Goal: Task Accomplishment & Management: Manage account settings

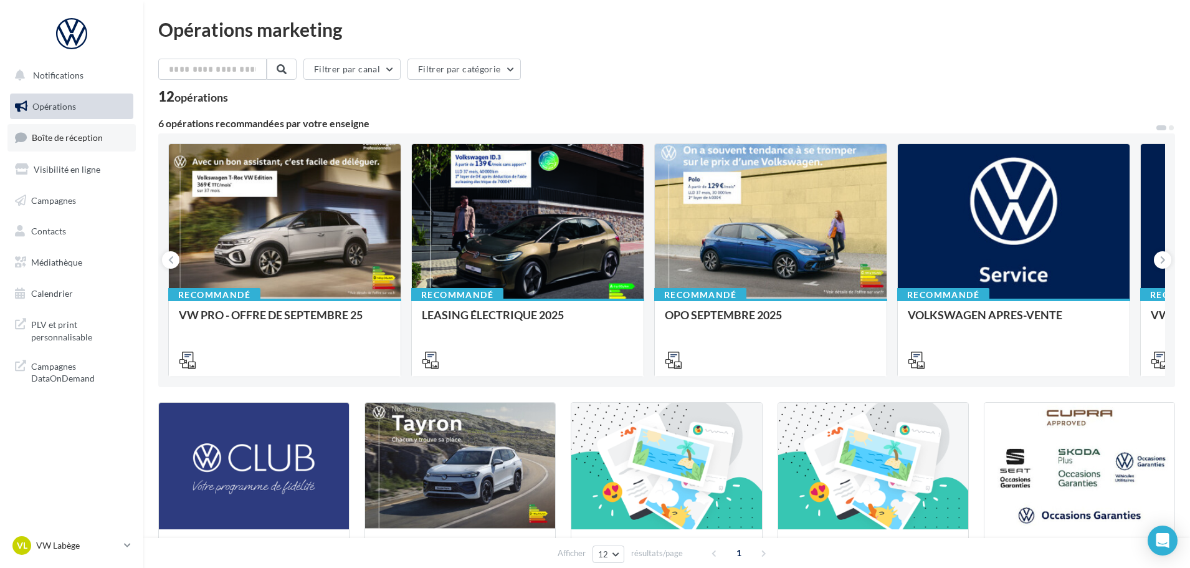
click at [61, 140] on span "Boîte de réception" at bounding box center [67, 137] width 71 height 11
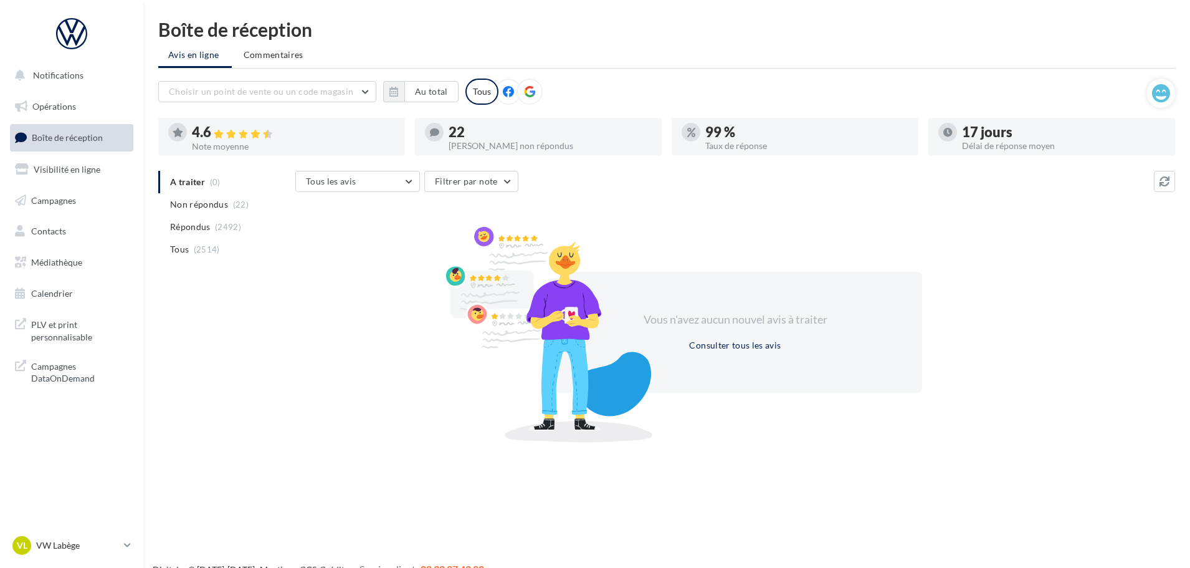
click at [92, 527] on nav "Notifications Opérations Boîte de réception Visibilité en ligne Campagnes Conta…" at bounding box center [71, 284] width 143 height 568
click at [89, 543] on p "VW Labège" at bounding box center [77, 545] width 83 height 12
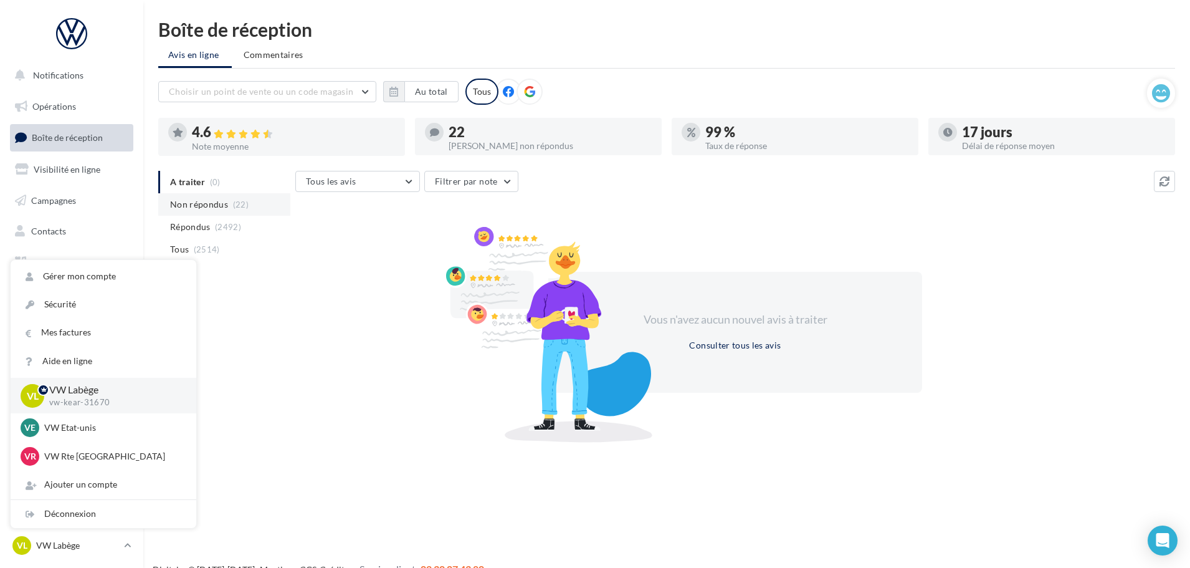
click at [189, 199] on span "Non répondus" at bounding box center [199, 204] width 58 height 12
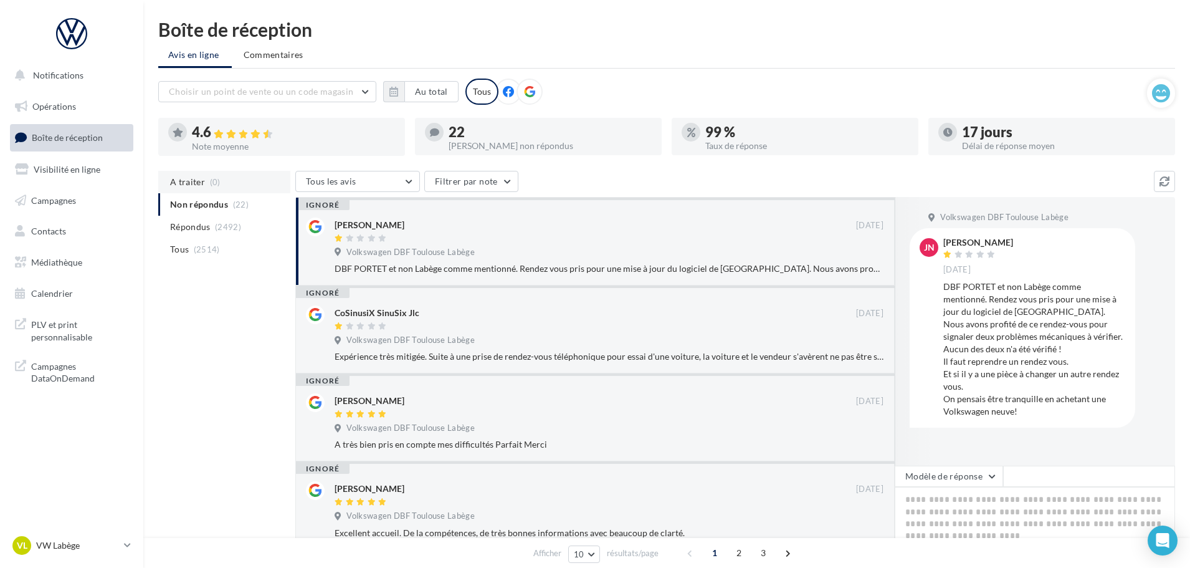
click at [187, 181] on span "A traiter" at bounding box center [187, 182] width 35 height 12
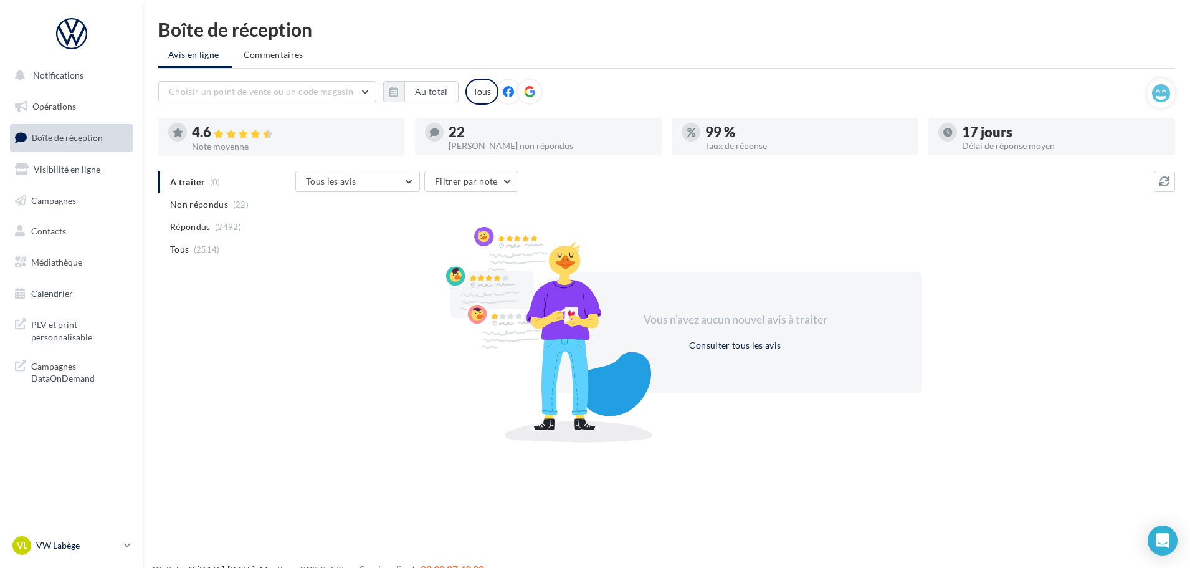
click at [64, 545] on p "VW Labège" at bounding box center [77, 545] width 83 height 12
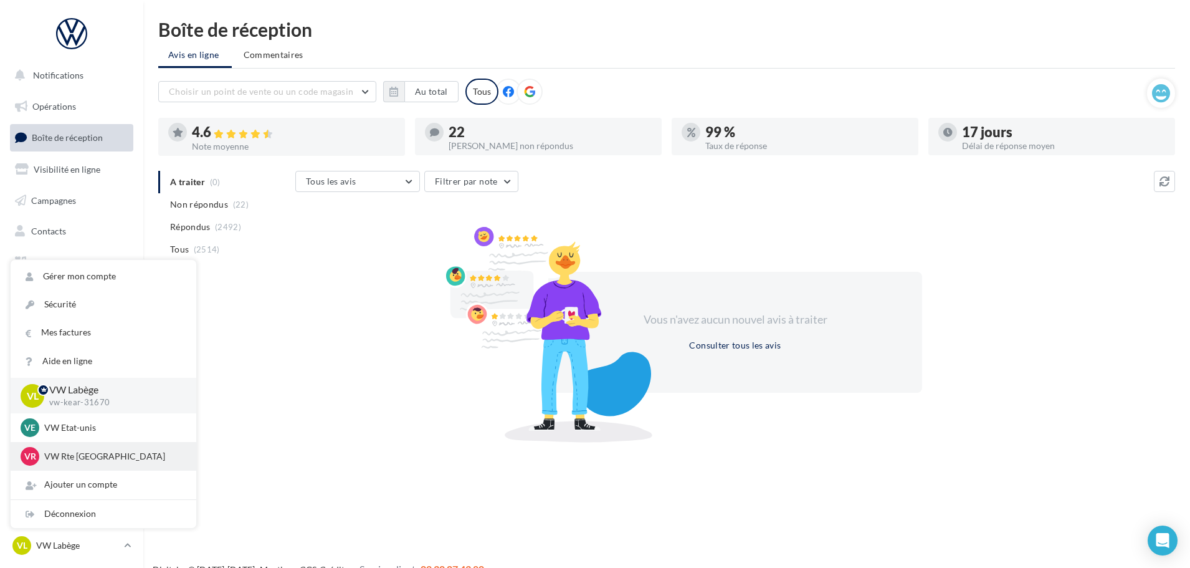
click at [51, 452] on p "VW Rte [GEOGRAPHIC_DATA]" at bounding box center [112, 456] width 137 height 12
